Goal: Task Accomplishment & Management: Complete application form

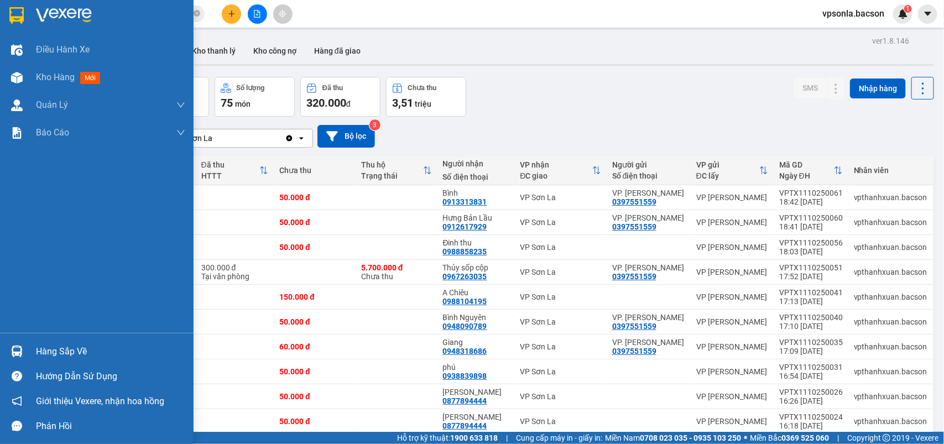
click at [24, 348] on div at bounding box center [16, 351] width 19 height 19
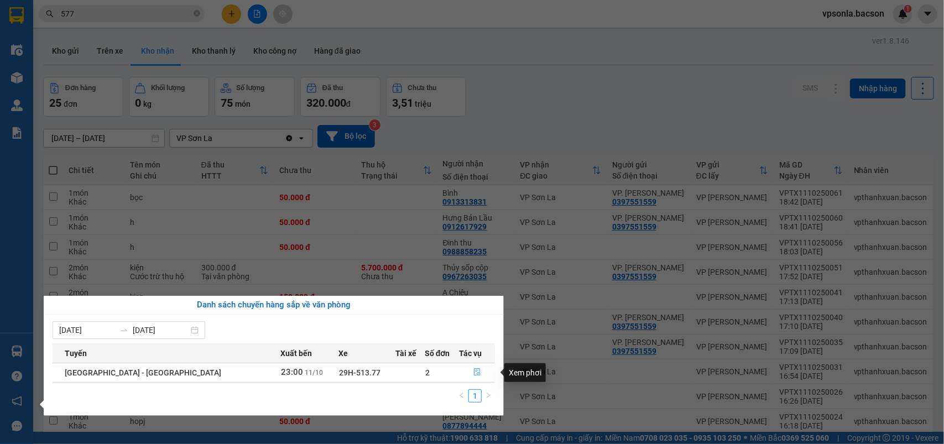
click at [474, 371] on icon "file-done" at bounding box center [477, 372] width 7 height 8
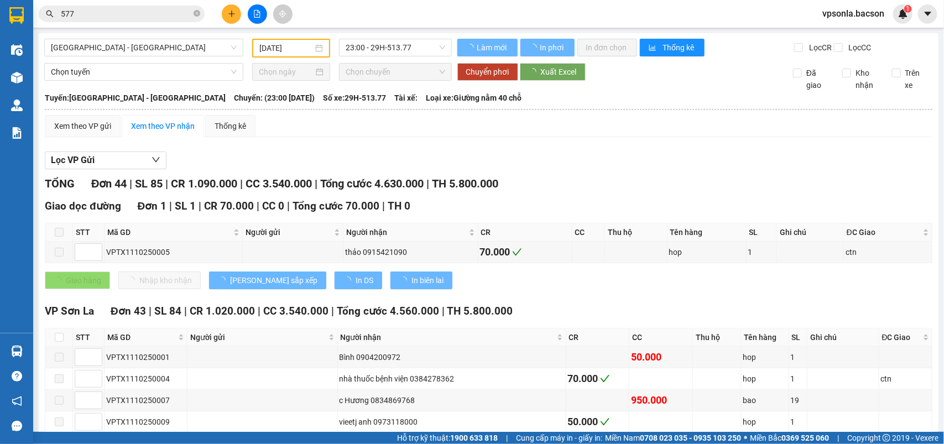
scroll to position [207, 0]
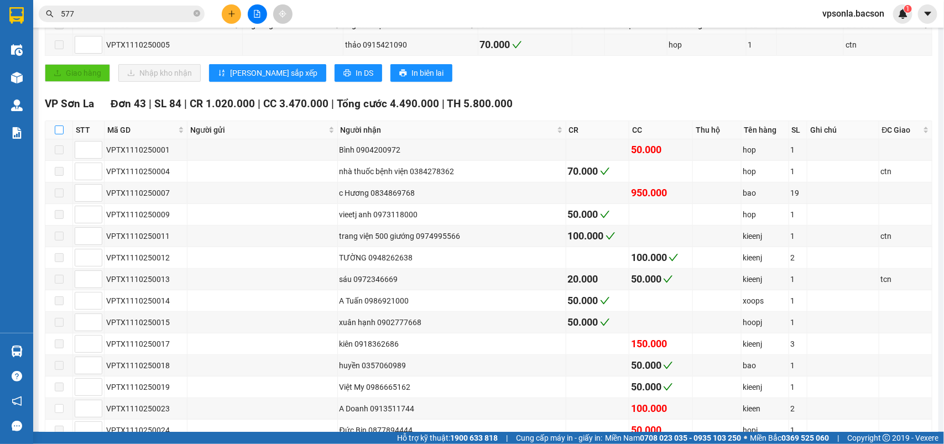
click at [56, 133] on label at bounding box center [59, 130] width 9 height 12
click at [56, 133] on input "checkbox" at bounding box center [59, 129] width 9 height 9
checkbox input "true"
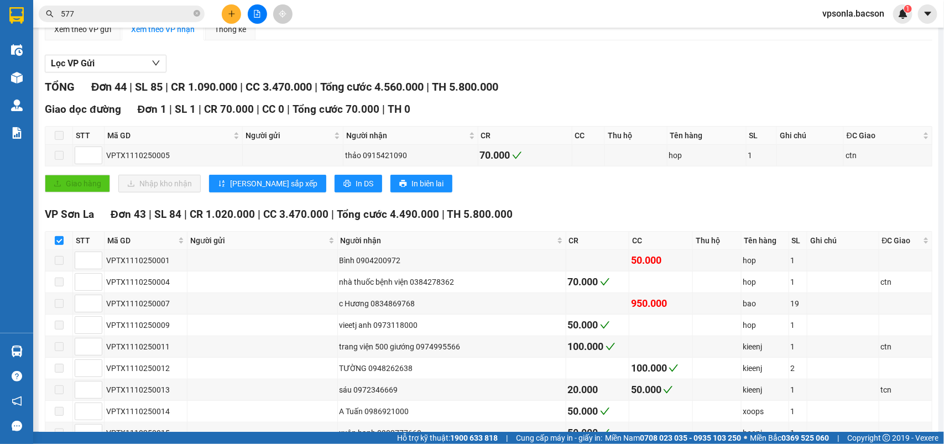
scroll to position [28, 0]
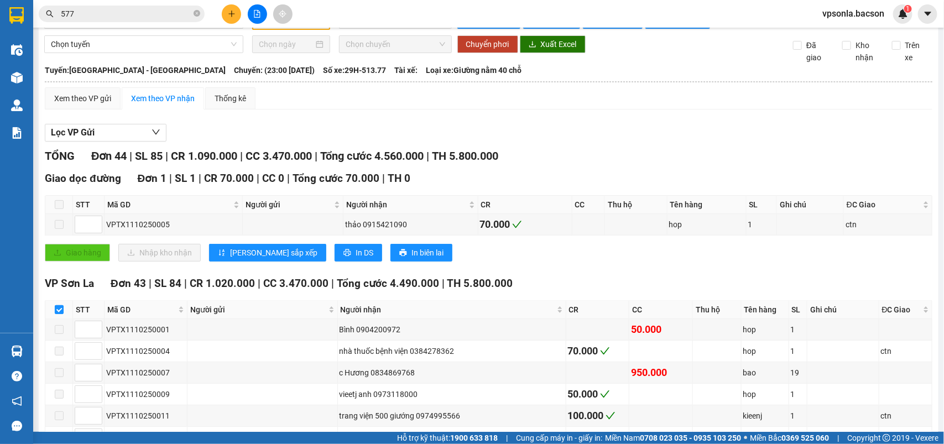
click at [59, 314] on input "checkbox" at bounding box center [59, 309] width 9 height 9
checkbox input "false"
click at [59, 314] on input "checkbox" at bounding box center [59, 309] width 9 height 9
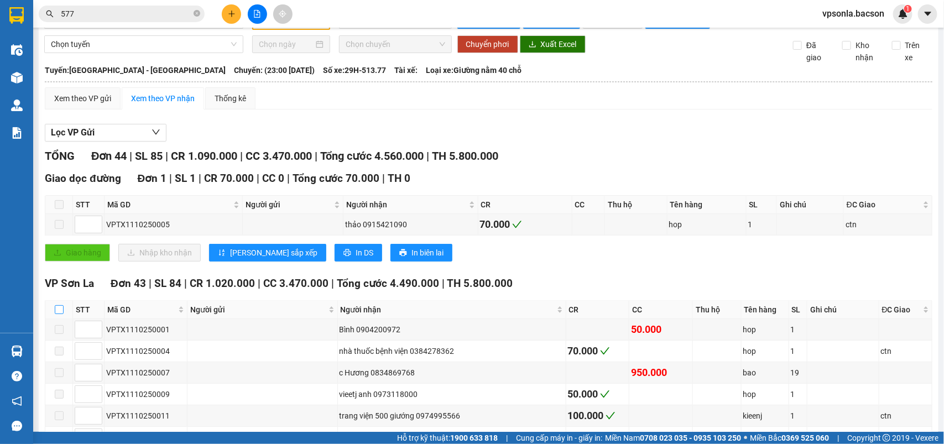
checkbox input "true"
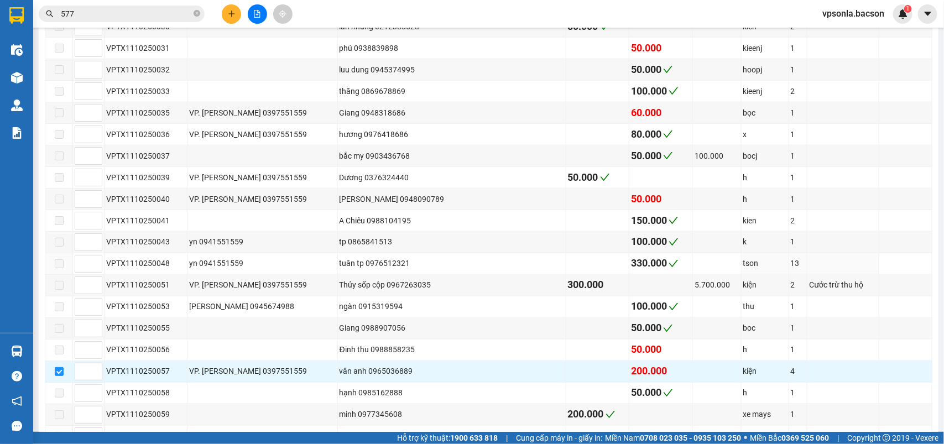
scroll to position [926, 0]
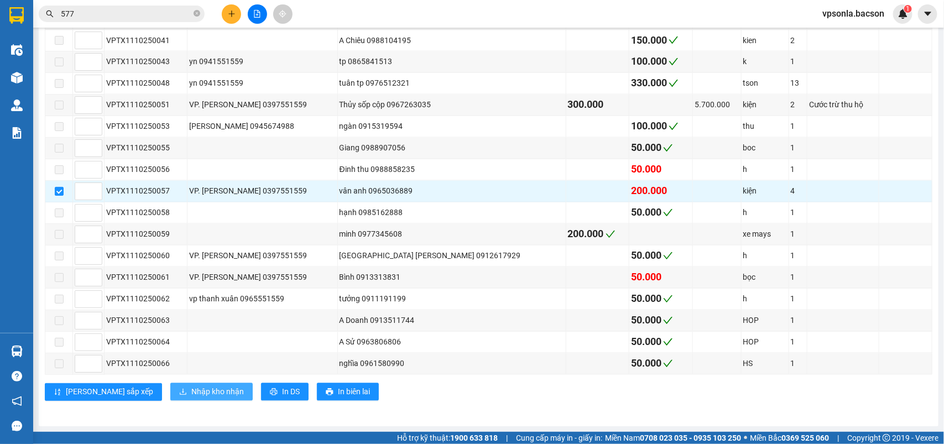
click at [191, 387] on span "Nhập kho nhận" at bounding box center [217, 392] width 53 height 12
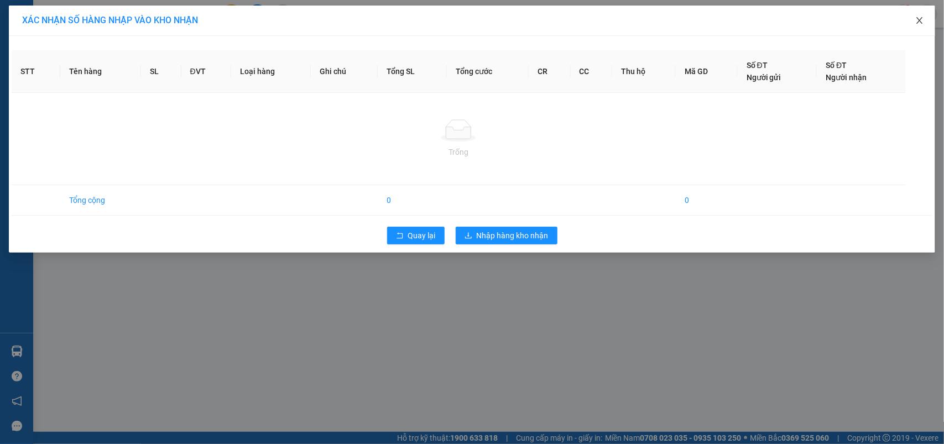
click at [919, 23] on icon "close" at bounding box center [919, 20] width 9 height 9
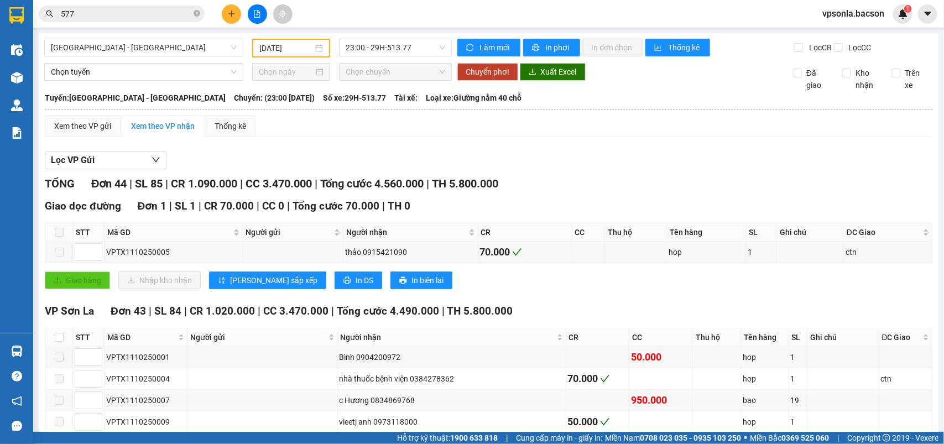
click at [919, 17] on button at bounding box center [927, 13] width 19 height 19
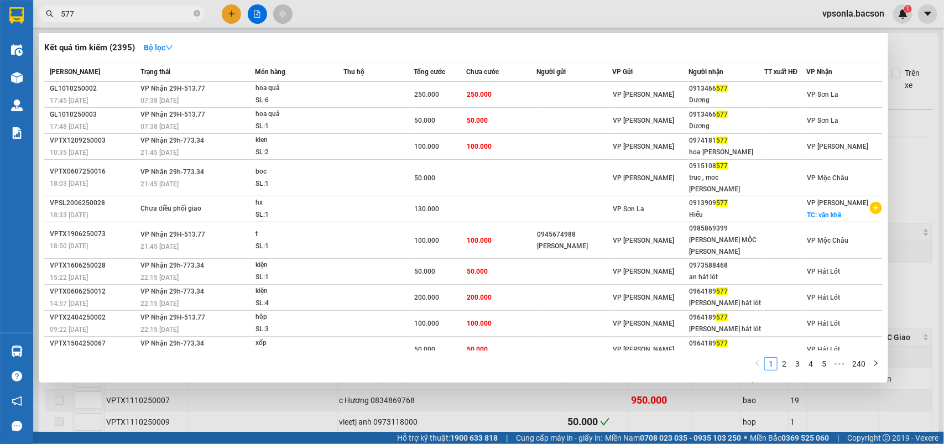
click at [144, 13] on input "577" at bounding box center [126, 14] width 130 height 12
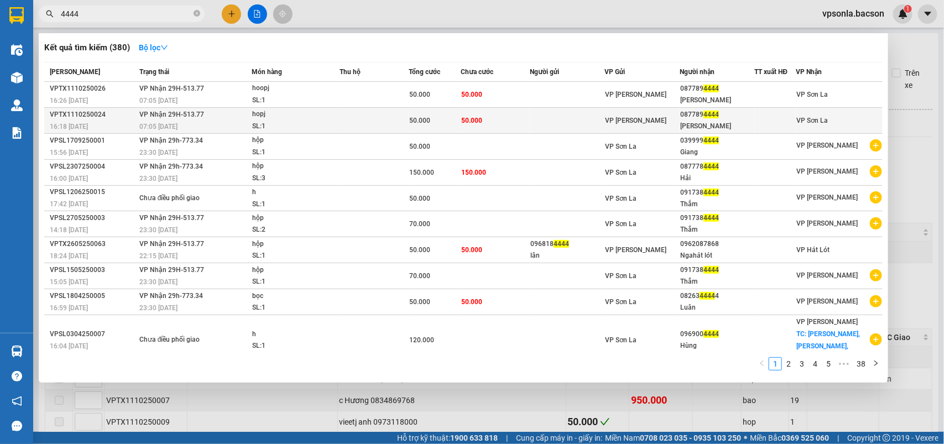
type input "4444"
click at [737, 117] on div "087789 4444" at bounding box center [717, 115] width 74 height 12
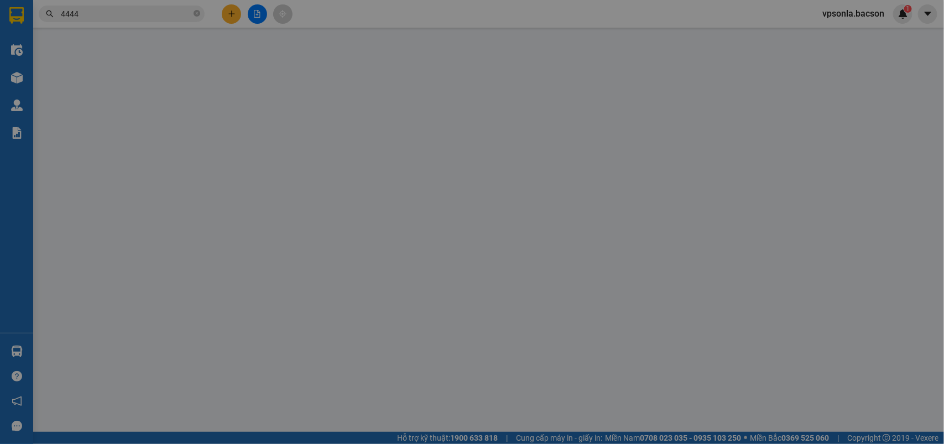
type input "0877894444"
type input "[PERSON_NAME]"
type input "0"
type input "50.000"
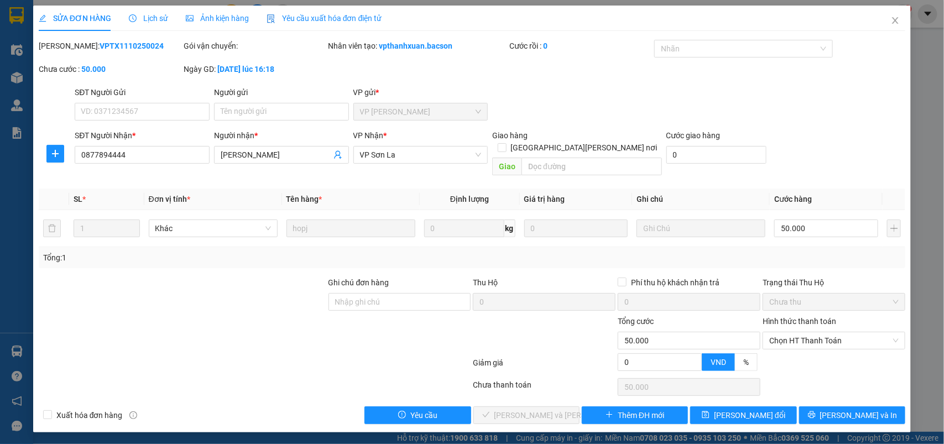
click at [769, 338] on div "Hình thức thanh toán Chọn HT Thanh Toán" at bounding box center [833, 334] width 143 height 39
click at [791, 335] on span "Chọn HT Thanh Toán" at bounding box center [833, 340] width 129 height 17
click at [786, 358] on div "Tại văn phòng" at bounding box center [834, 351] width 143 height 18
type input "0"
click at [524, 409] on span "[PERSON_NAME] và [PERSON_NAME] hàng" at bounding box center [568, 415] width 149 height 12
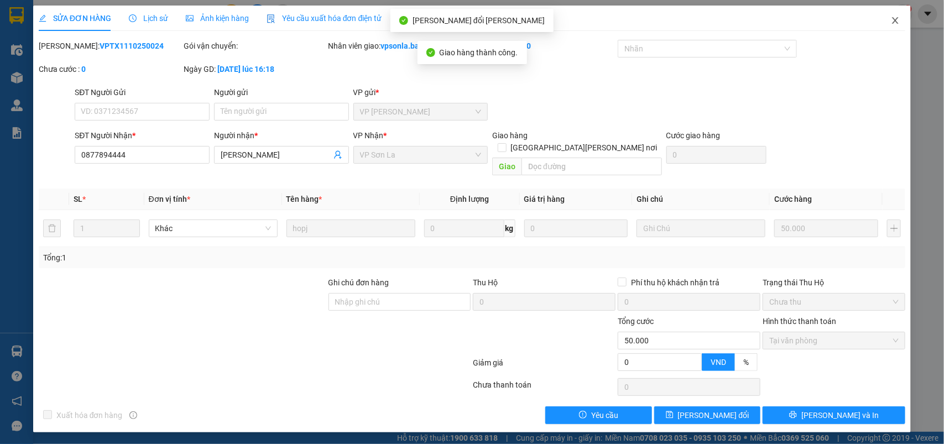
click at [894, 26] on span "Close" at bounding box center [894, 21] width 31 height 31
click at [894, 21] on div "vpsonla.bacson 1" at bounding box center [862, 13] width 99 height 19
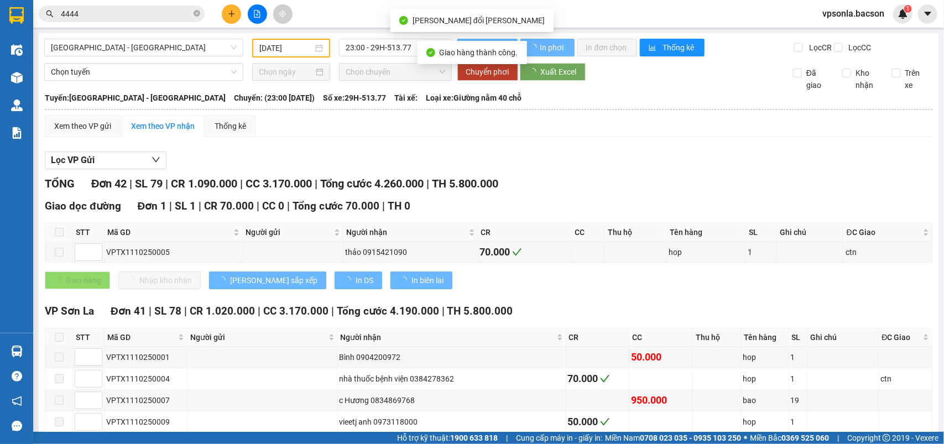
click at [137, 17] on input "4444" at bounding box center [126, 14] width 130 height 12
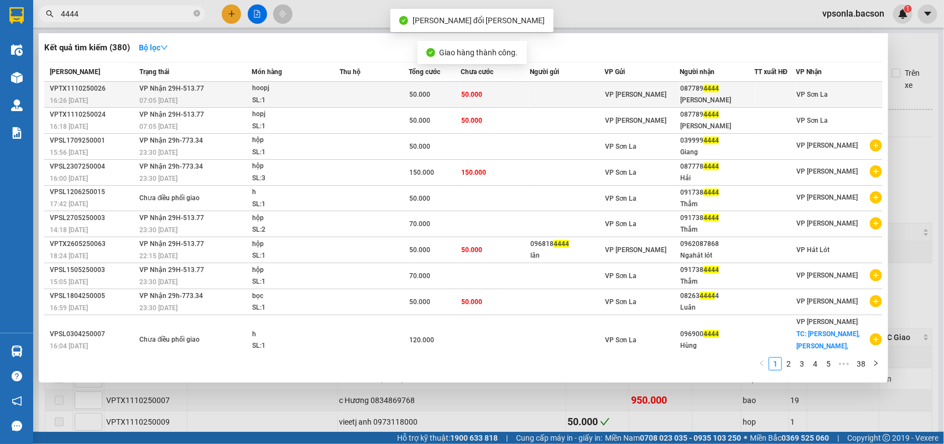
click at [701, 93] on div "087789 4444" at bounding box center [717, 89] width 74 height 12
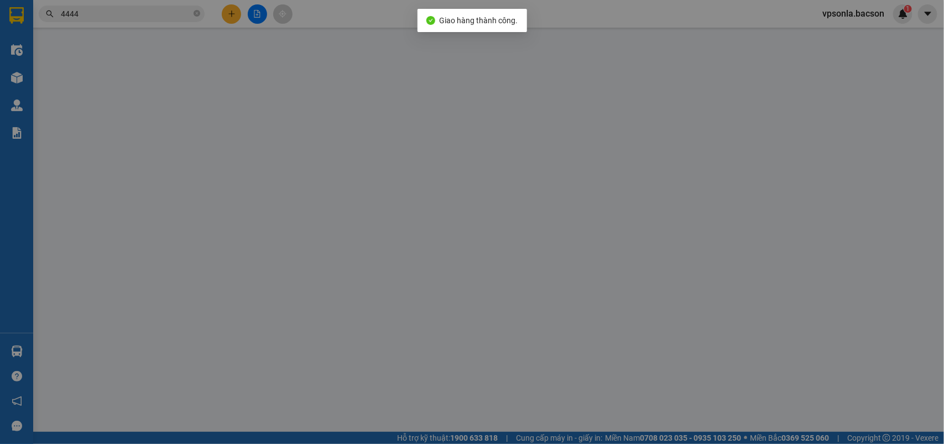
type input "0877894444"
type input "[PERSON_NAME]"
type input "0"
type input "50.000"
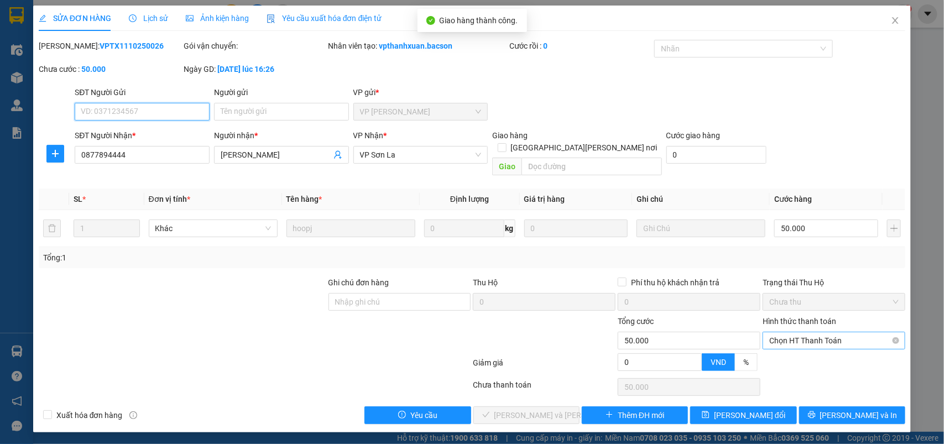
click at [802, 332] on span "Chọn HT Thanh Toán" at bounding box center [833, 340] width 129 height 17
click at [788, 351] on div "Tại văn phòng" at bounding box center [833, 351] width 129 height 12
type input "0"
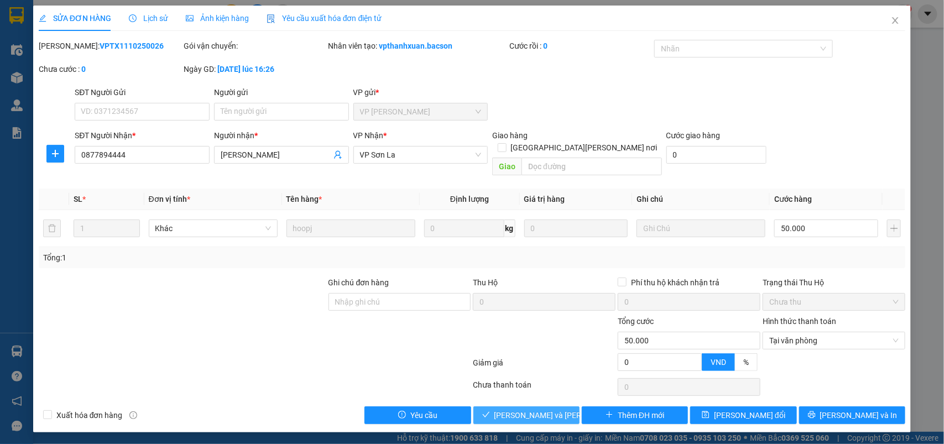
click at [510, 409] on span "[PERSON_NAME] và [PERSON_NAME] hàng" at bounding box center [568, 415] width 149 height 12
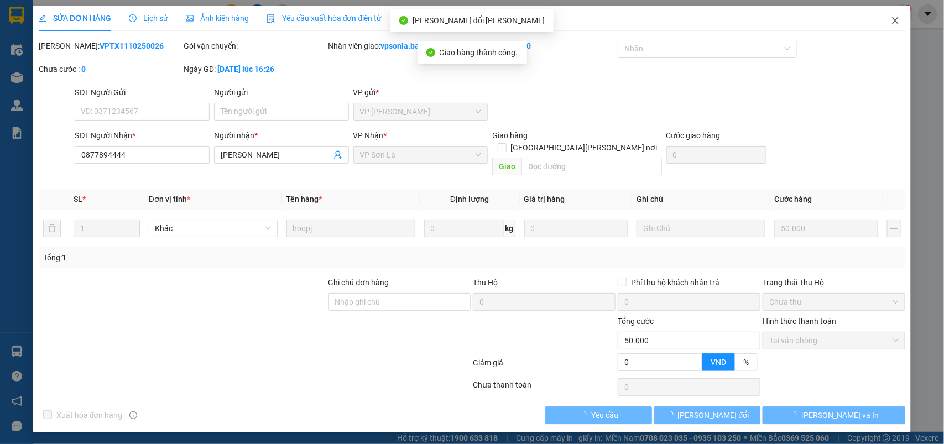
click at [894, 18] on icon "close" at bounding box center [895, 20] width 9 height 9
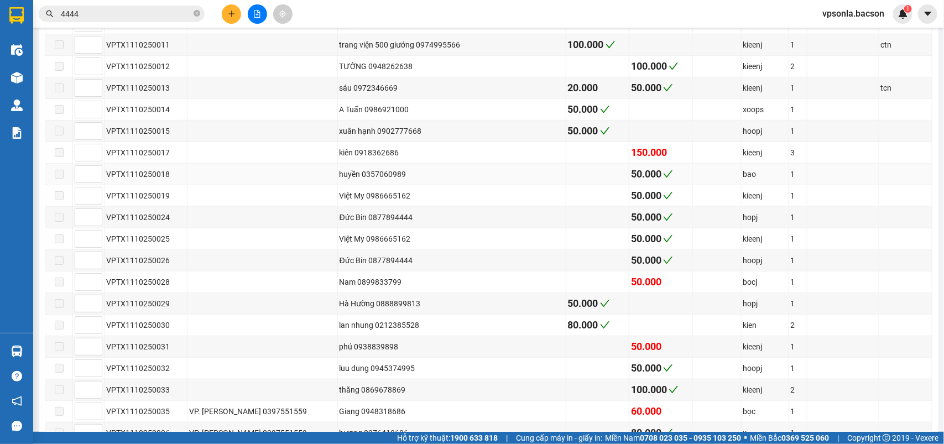
scroll to position [260, 0]
